Goal: Task Accomplishment & Management: Use online tool/utility

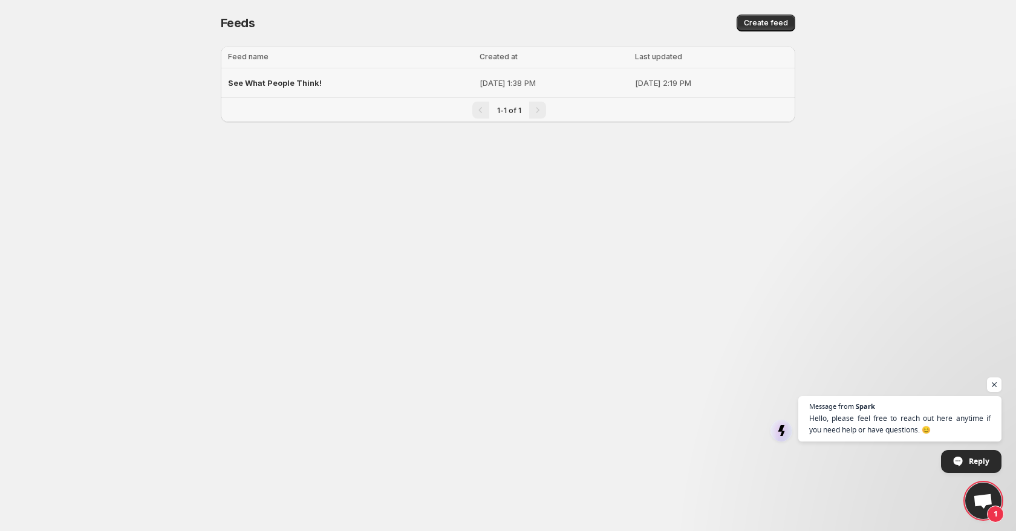
click at [292, 79] on span "See What People Think!" at bounding box center [275, 83] width 94 height 10
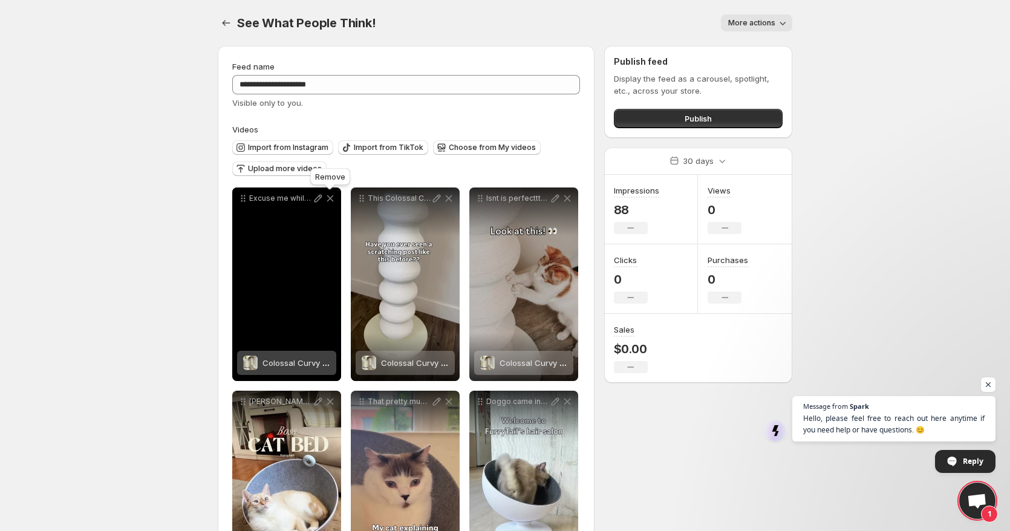
click at [330, 201] on icon at bounding box center [330, 198] width 12 height 12
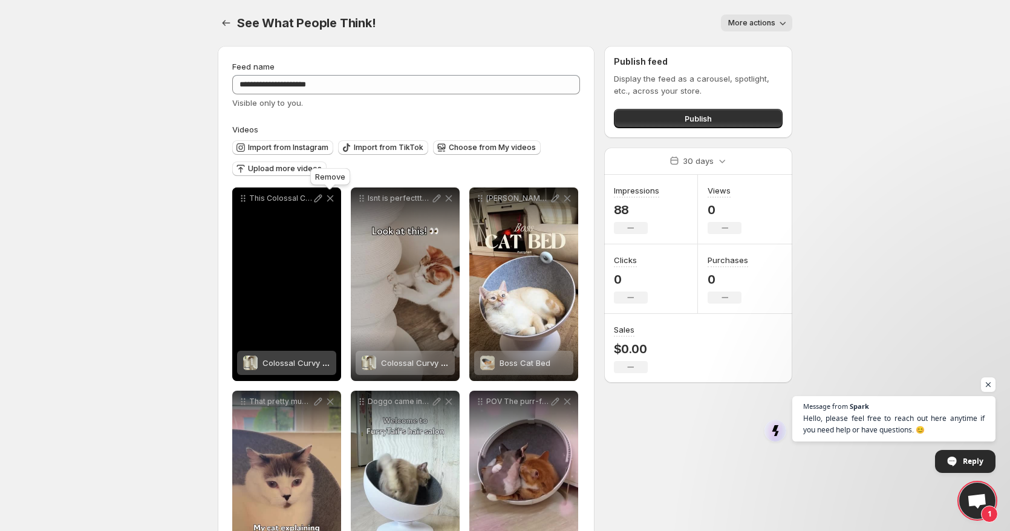
click at [331, 197] on icon at bounding box center [330, 198] width 7 height 7
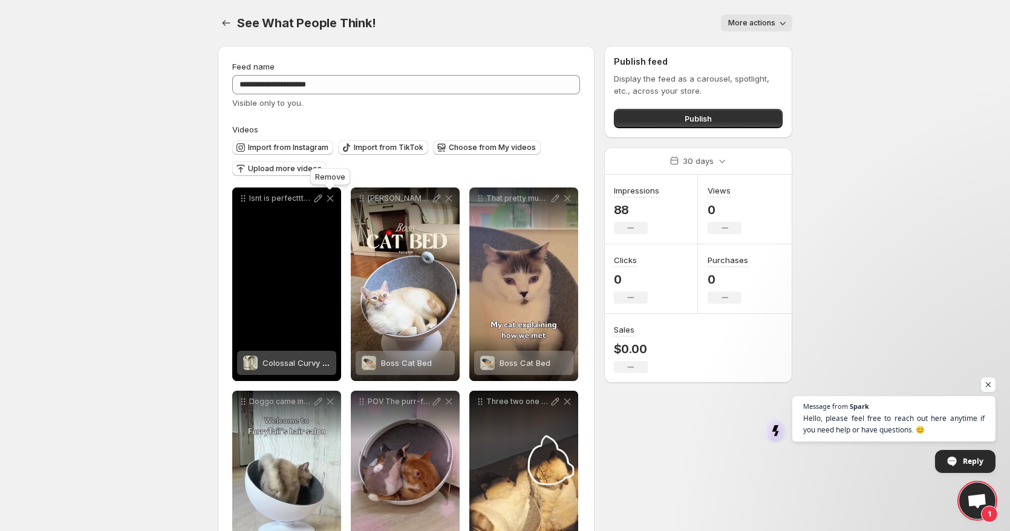
click at [331, 197] on icon at bounding box center [330, 198] width 7 height 7
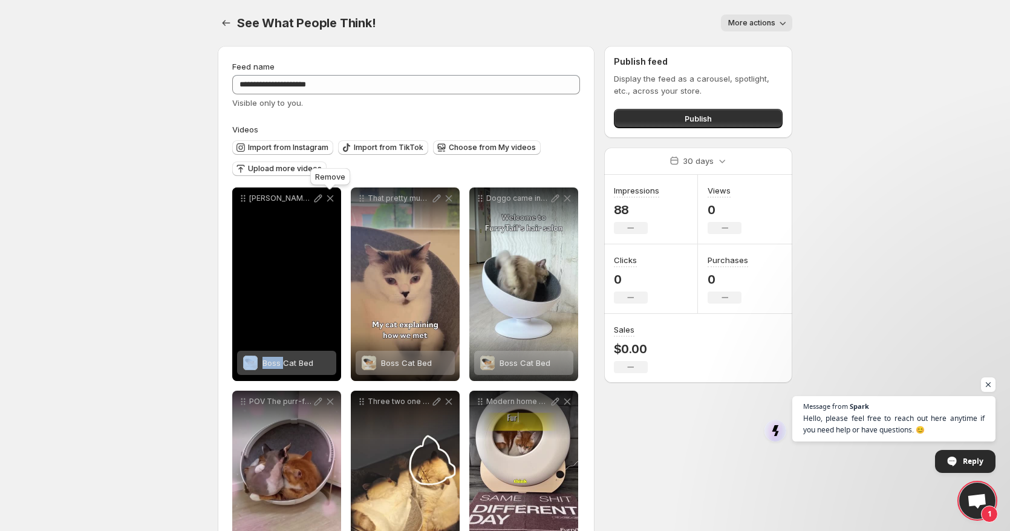
click at [331, 197] on icon at bounding box center [330, 198] width 7 height 7
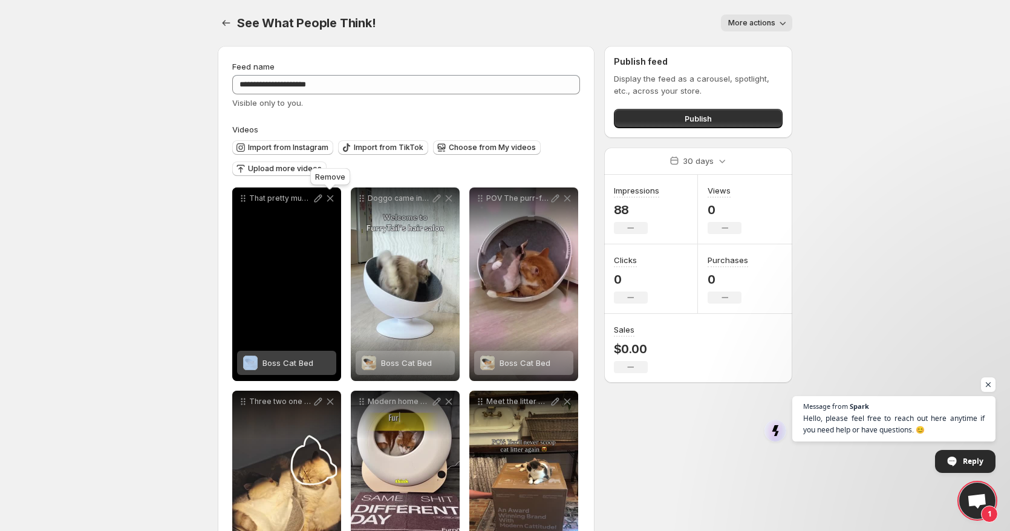
click at [331, 197] on icon at bounding box center [330, 198] width 7 height 7
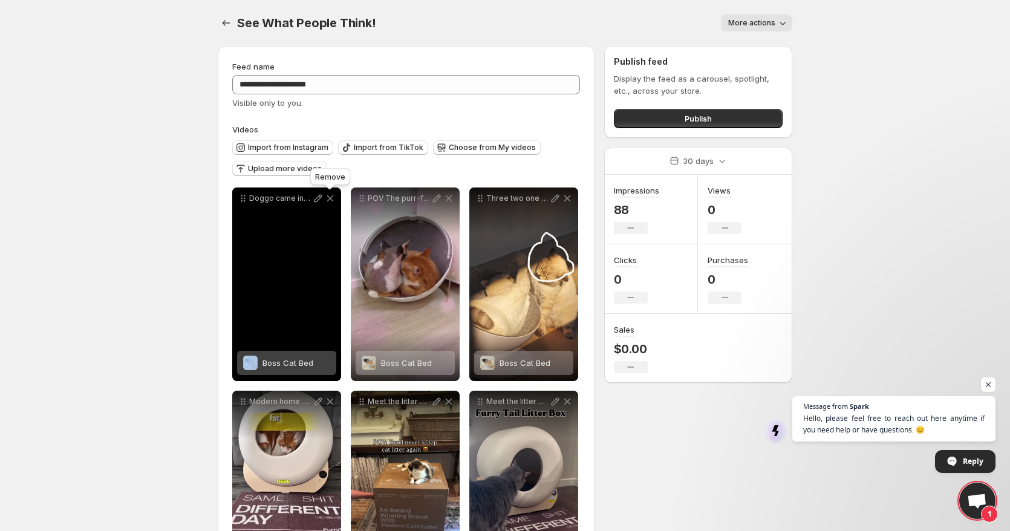
click at [331, 197] on icon at bounding box center [330, 198] width 7 height 7
click at [446, 197] on icon at bounding box center [449, 198] width 7 height 7
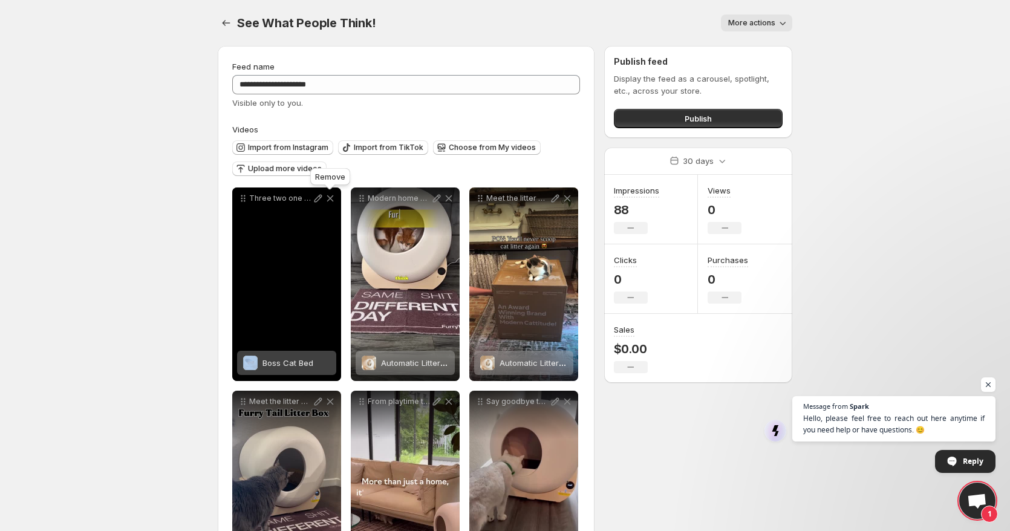
click at [331, 197] on icon at bounding box center [330, 198] width 7 height 7
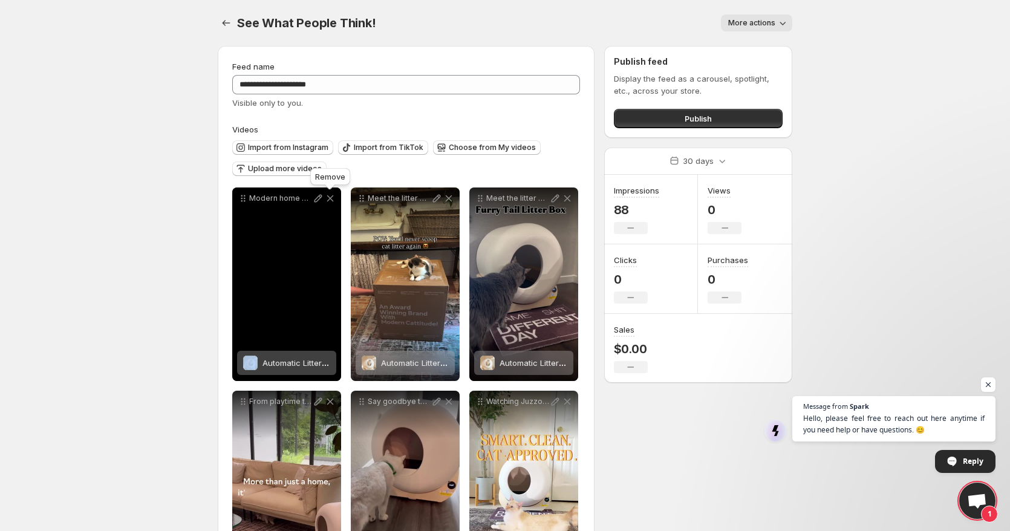
click at [331, 197] on icon at bounding box center [330, 198] width 7 height 7
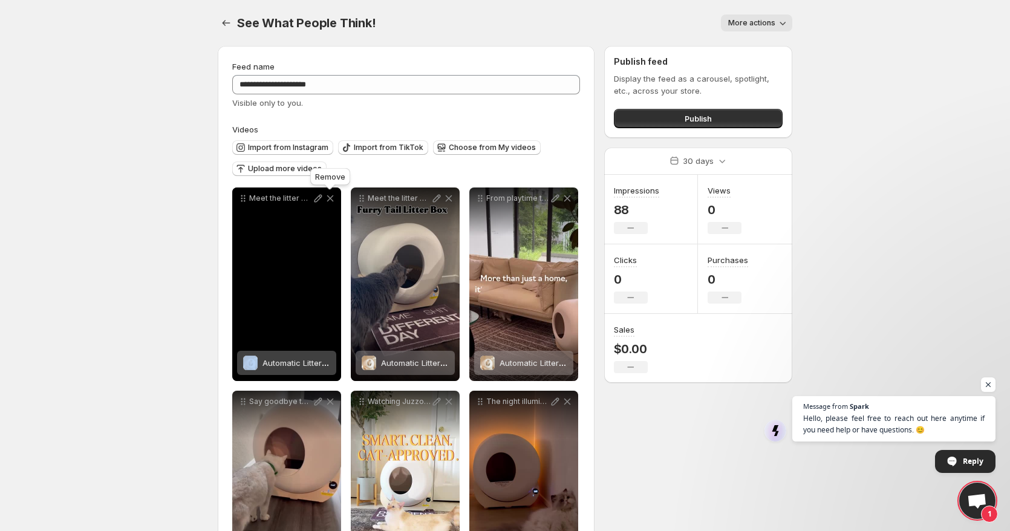
click at [331, 197] on icon at bounding box center [330, 198] width 7 height 7
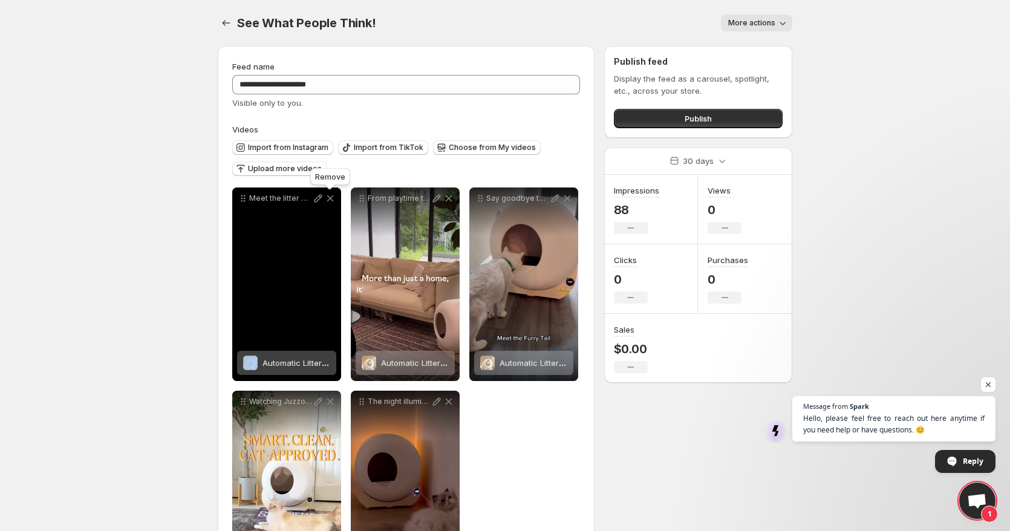
click at [331, 197] on icon at bounding box center [330, 198] width 7 height 7
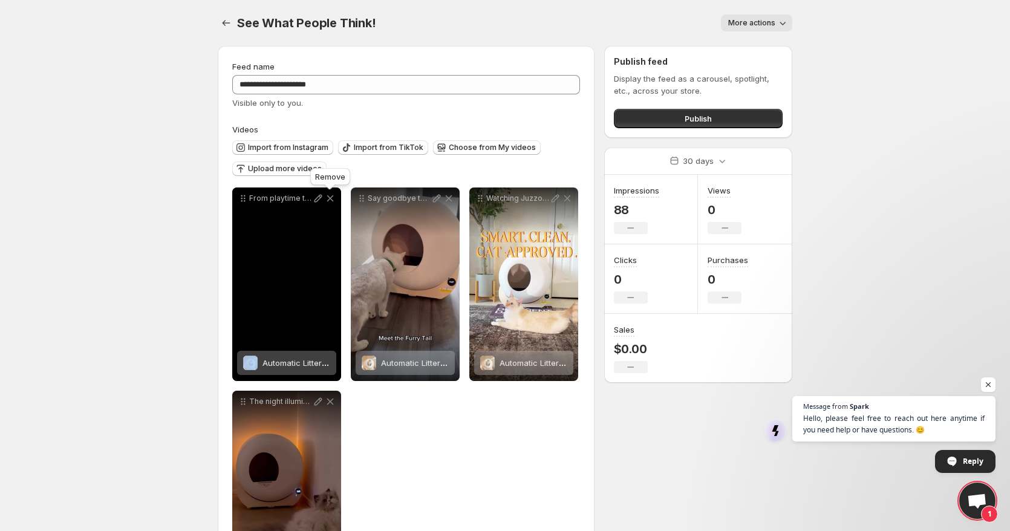
click at [331, 197] on icon at bounding box center [330, 198] width 7 height 7
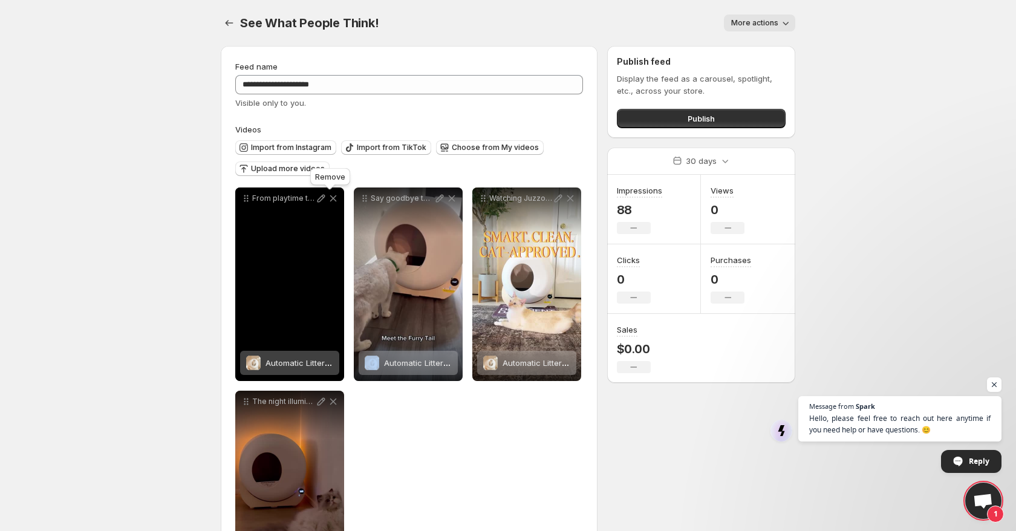
click at [449, 197] on icon at bounding box center [452, 198] width 7 height 7
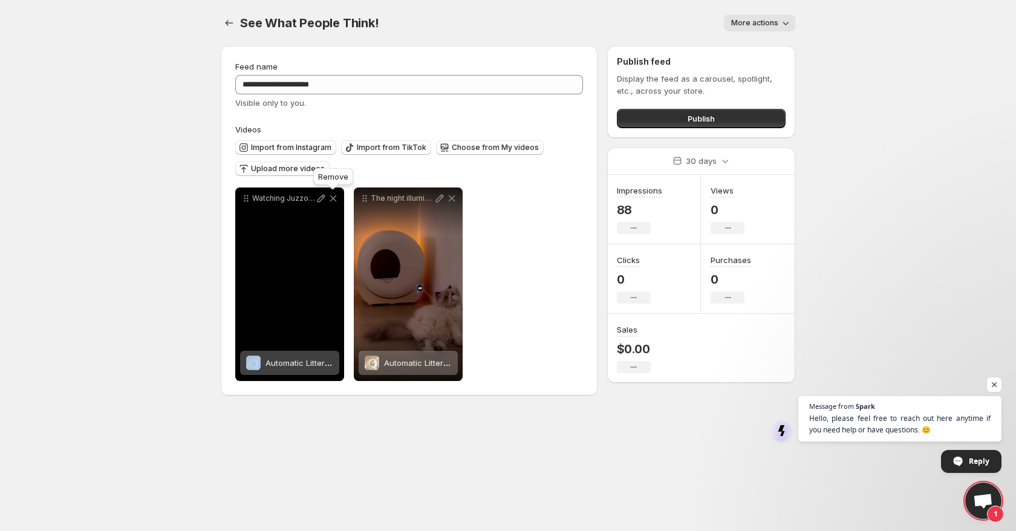
click at [331, 197] on icon at bounding box center [333, 198] width 7 height 7
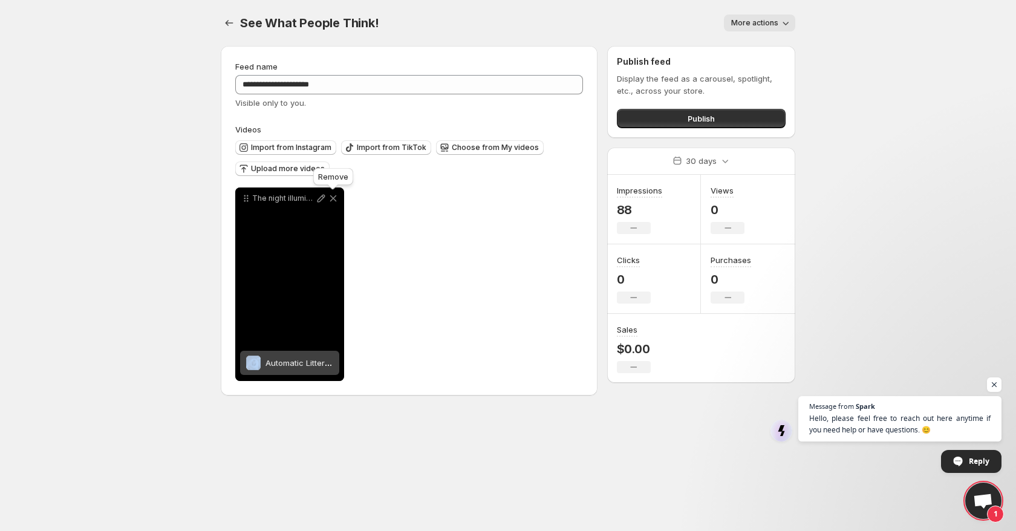
click at [331, 197] on icon at bounding box center [333, 198] width 7 height 7
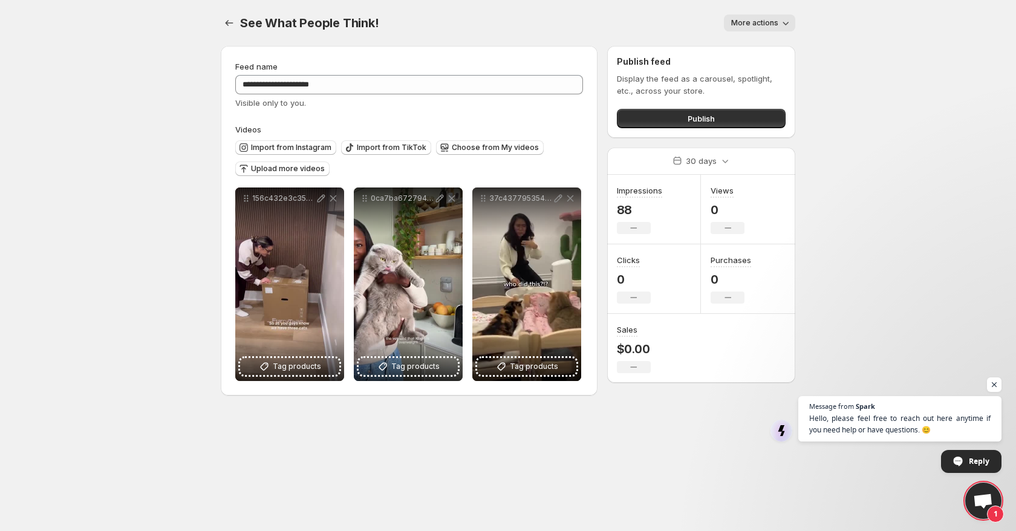
click at [918, 57] on body "**********" at bounding box center [508, 265] width 1016 height 531
click at [991, 385] on span "Open chat" at bounding box center [994, 384] width 15 height 15
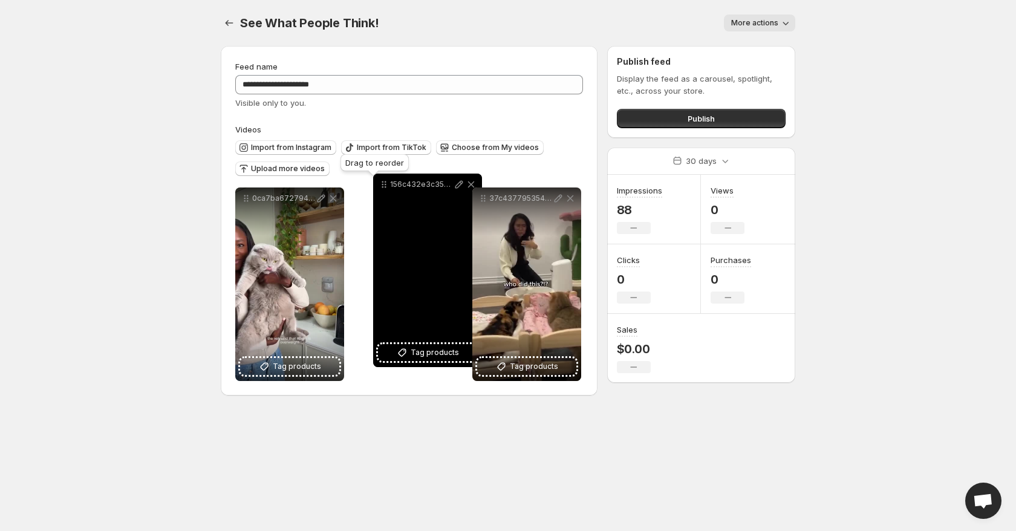
drag, startPoint x: 245, startPoint y: 193, endPoint x: 382, endPoint y: 180, distance: 137.8
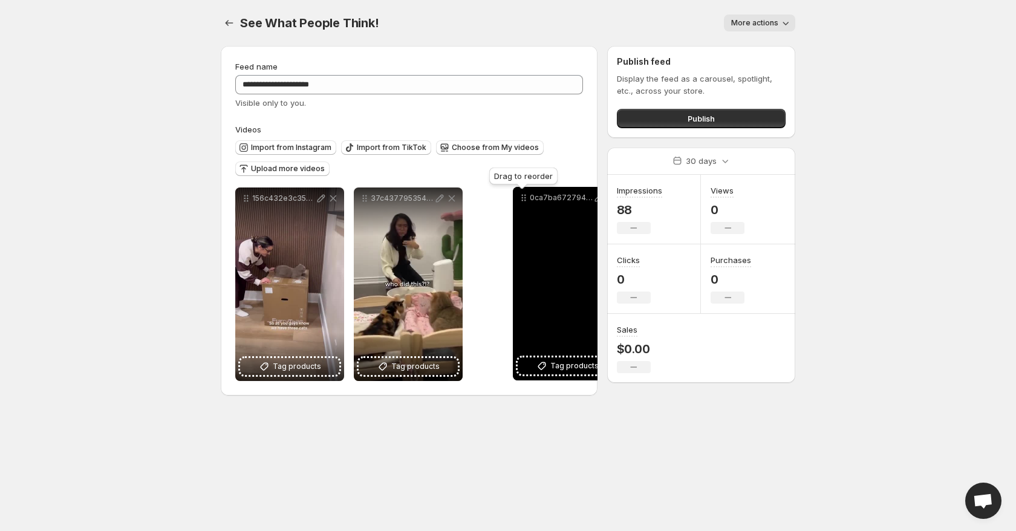
drag, startPoint x: 244, startPoint y: 198, endPoint x: 522, endPoint y: 197, distance: 277.5
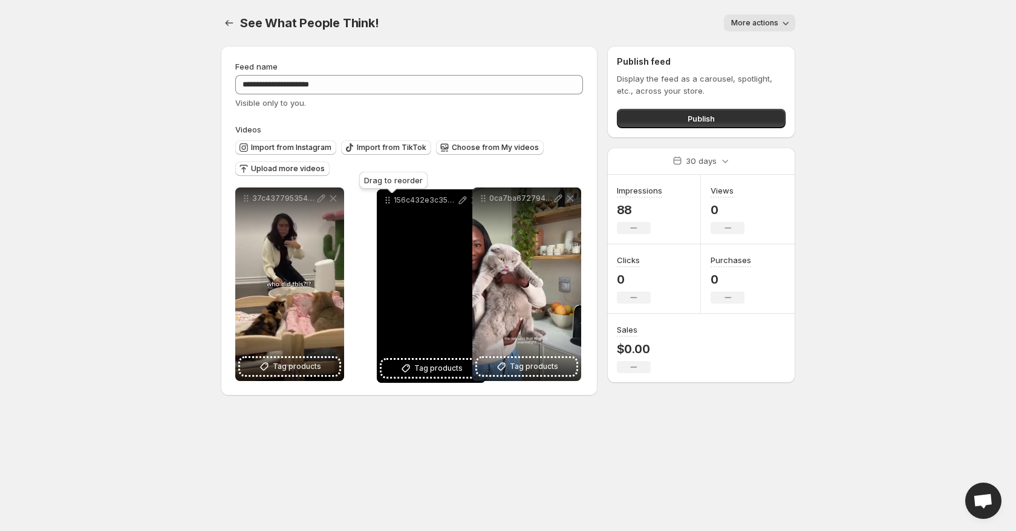
drag, startPoint x: 264, startPoint y: 200, endPoint x: 385, endPoint y: 201, distance: 120.9
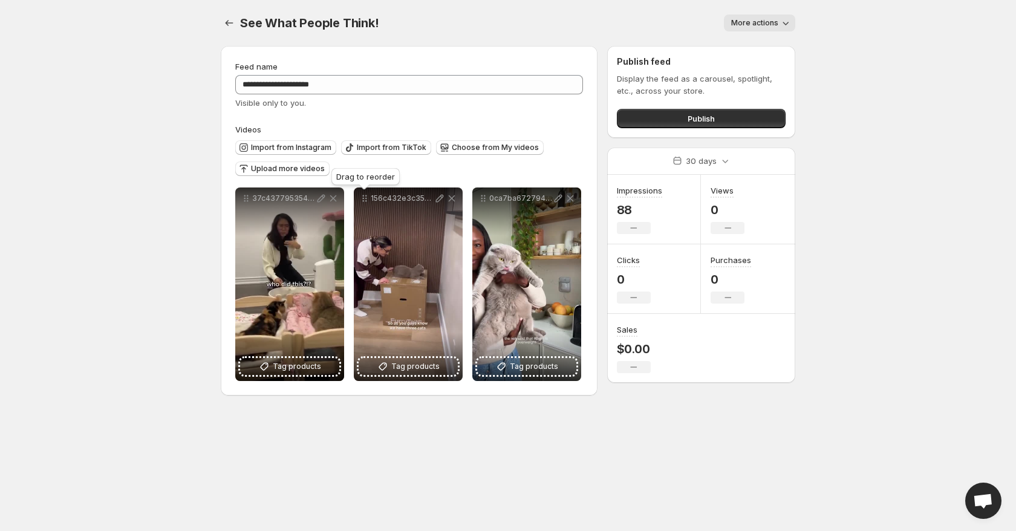
click at [698, 129] on div "Publish feed Display the feed as a carousel, spotlight, etc., across your store…" at bounding box center [701, 92] width 188 height 92
click at [694, 115] on span "Publish" at bounding box center [700, 118] width 27 height 12
click at [668, 122] on button "Publish" at bounding box center [701, 118] width 169 height 19
